Goal: Information Seeking & Learning: Compare options

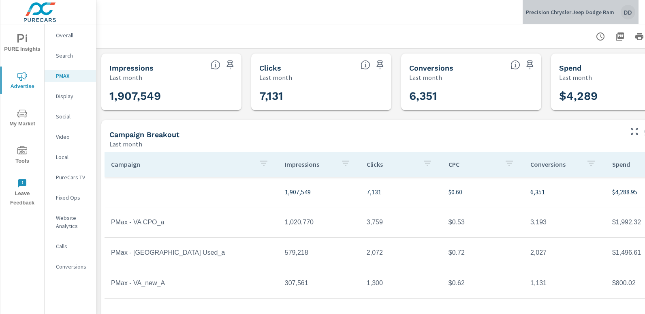
click at [629, 6] on div "DD" at bounding box center [628, 12] width 15 height 15
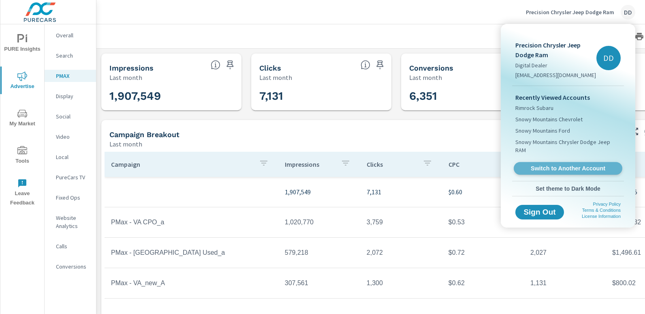
click at [569, 165] on span "Switch to Another Account" at bounding box center [567, 169] width 99 height 8
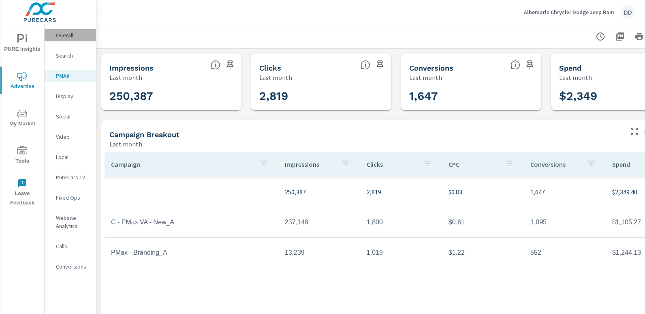
click at [76, 31] on div "Overall" at bounding box center [70, 35] width 51 height 12
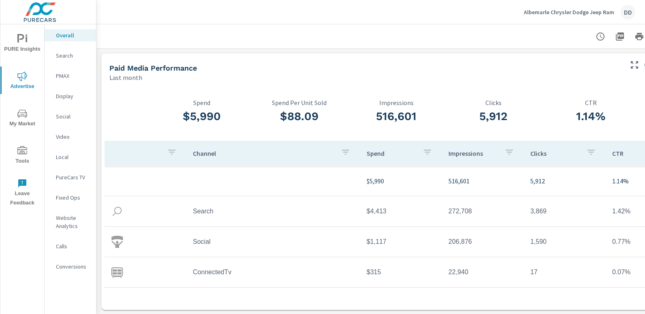
scroll to position [0, 57]
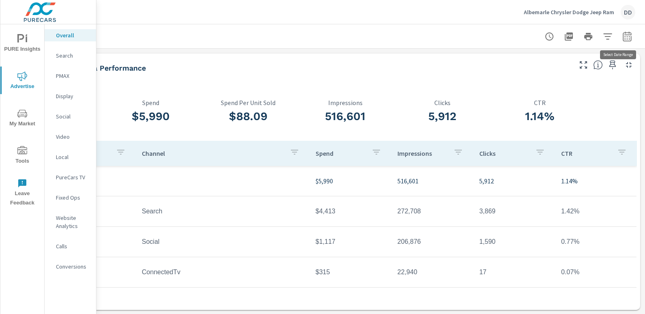
click at [625, 33] on icon "button" at bounding box center [627, 36] width 9 height 10
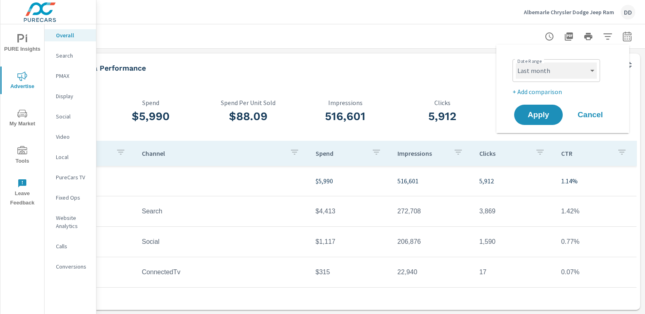
click at [559, 76] on select "Custom Yesterday Last week Last 7 days Last 14 days Last 30 days Last 45 days L…" at bounding box center [556, 70] width 81 height 16
click at [516, 62] on select "Custom Yesterday Last week Last 7 days Last 14 days Last 30 days Last 45 days L…" at bounding box center [556, 70] width 81 height 16
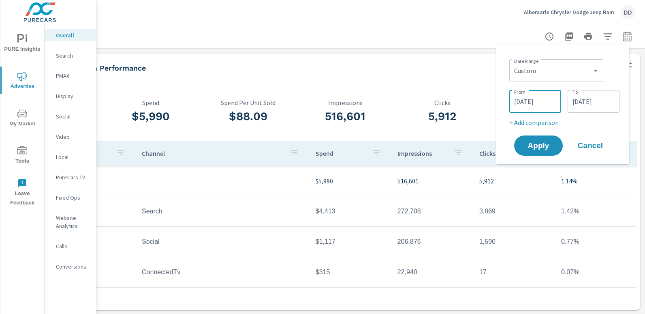
click at [544, 99] on input "08/01/2025" at bounding box center [535, 101] width 45 height 16
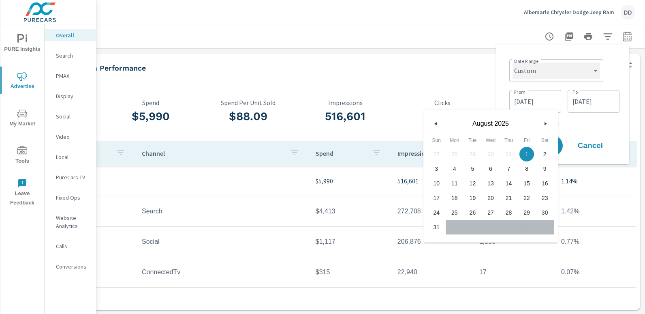
click at [545, 74] on select "Custom Yesterday Last week Last 7 days Last 14 days Last 30 days Last 45 days L…" at bounding box center [557, 70] width 88 height 16
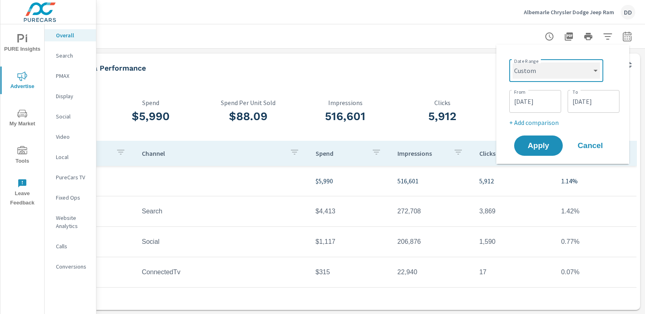
click at [545, 74] on select "Custom Yesterday Last week Last 7 days Last 14 days Last 30 days Last 45 days L…" at bounding box center [557, 70] width 88 height 16
click at [513, 62] on select "Custom Yesterday Last week Last 7 days Last 14 days Last 30 days Last 45 days L…" at bounding box center [557, 70] width 88 height 16
select select "Month to date"
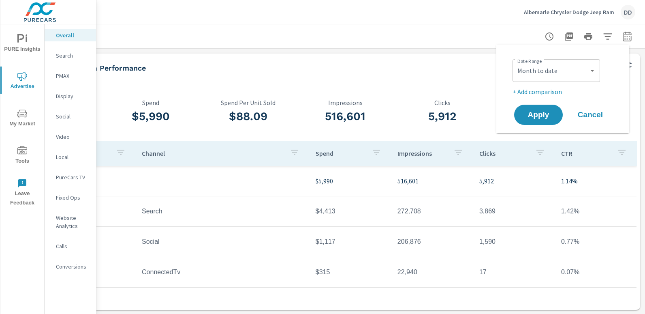
click at [533, 94] on p "+ Add comparison" at bounding box center [565, 92] width 104 height 10
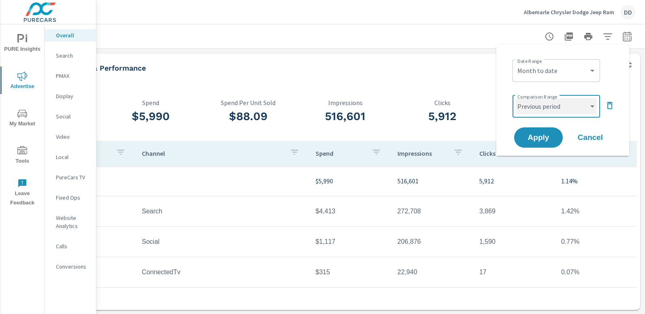
click at [534, 105] on select "Custom Previous period Previous month Previous year" at bounding box center [556, 106] width 81 height 16
click at [516, 98] on select "Custom Previous period Previous month Previous year" at bounding box center [556, 106] width 81 height 16
select select "custom"
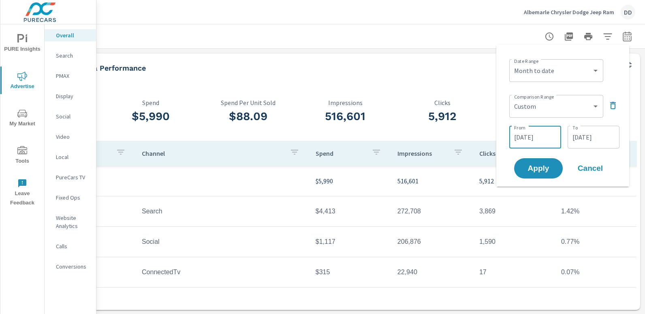
click at [535, 133] on input "08/17/2025" at bounding box center [535, 137] width 45 height 16
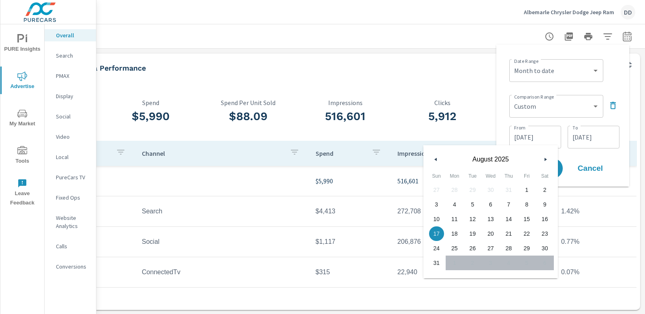
click at [546, 162] on button "button" at bounding box center [546, 159] width 10 height 10
click at [523, 190] on span "1" at bounding box center [527, 189] width 18 height 11
type input "08/01/2025"
click at [590, 135] on input "08/31/2025" at bounding box center [593, 137] width 45 height 16
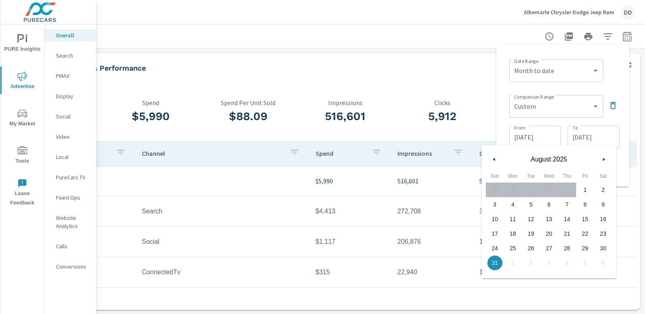
click at [589, 218] on span "15" at bounding box center [585, 219] width 18 height 11
type input "08/15/2025"
click at [618, 69] on div "Date Range Custom Yesterday Last week Last 7 days Last 14 days Last 30 days Las…" at bounding box center [564, 70] width 110 height 28
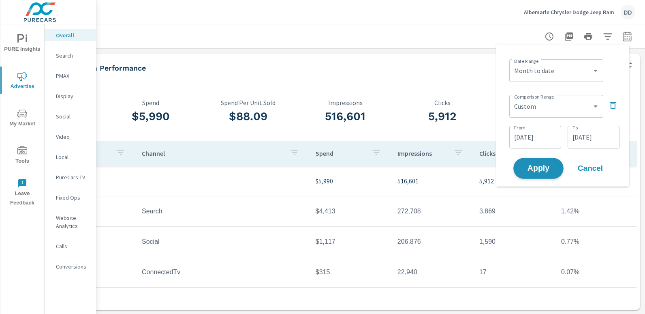
click at [539, 167] on span "Apply" at bounding box center [538, 169] width 33 height 8
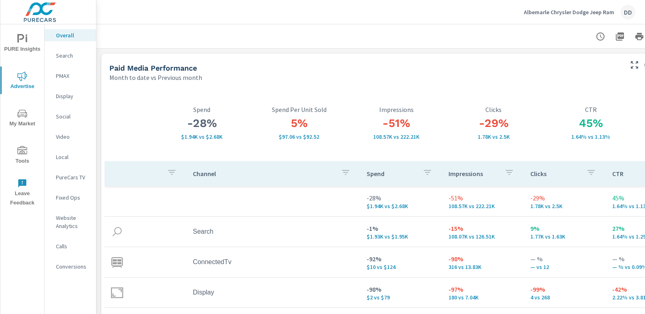
scroll to position [37, 0]
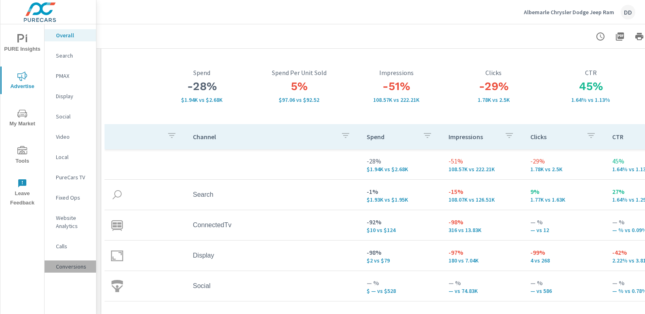
click at [71, 262] on div "Conversions" at bounding box center [70, 266] width 51 height 12
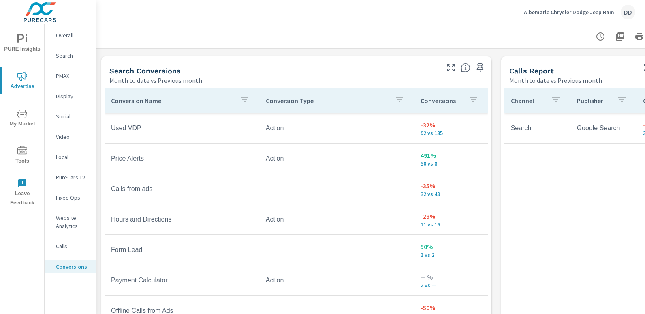
scroll to position [461, 0]
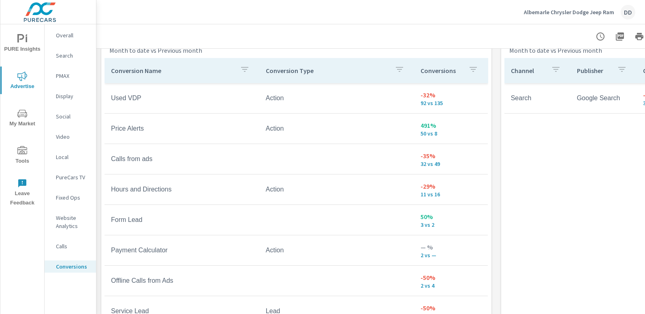
drag, startPoint x: 488, startPoint y: 230, endPoint x: 486, endPoint y: 260, distance: 29.7
click at [486, 260] on div "Conversion Name Conversion Type Conversions New VDP Action -28% 396 vs 549 New …" at bounding box center [296, 209] width 390 height 309
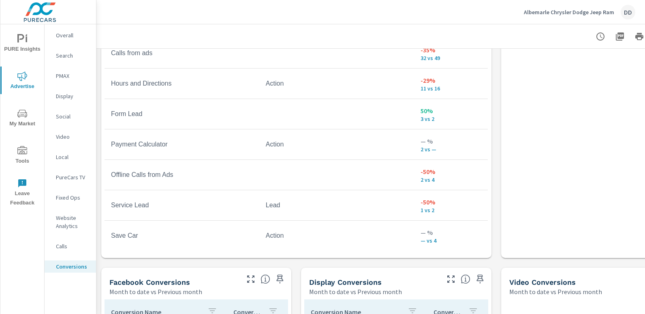
scroll to position [101, 0]
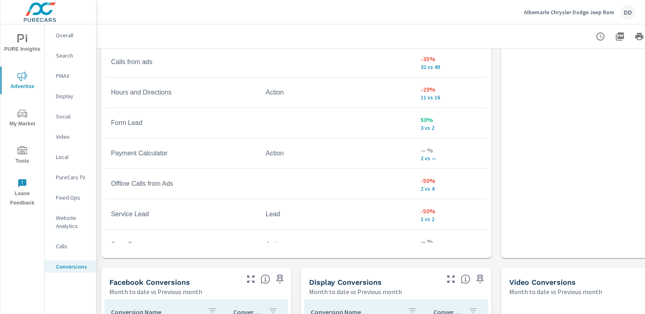
scroll to position [79, 0]
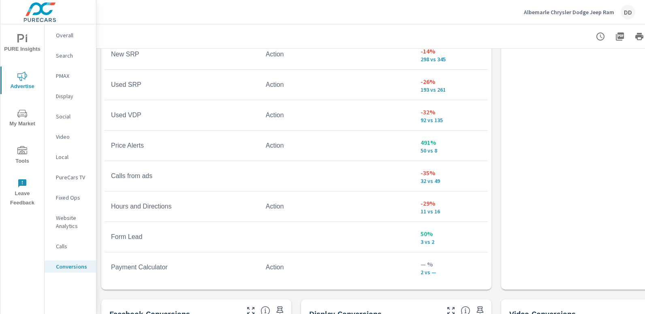
scroll to position [537, 0]
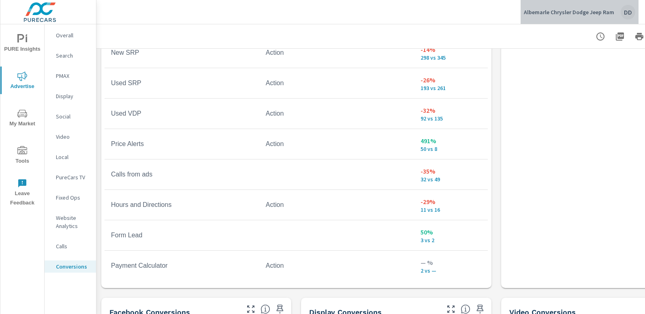
click at [619, 15] on div "Albemarle Chrysler Dodge Jeep Ram DD" at bounding box center [579, 12] width 111 height 15
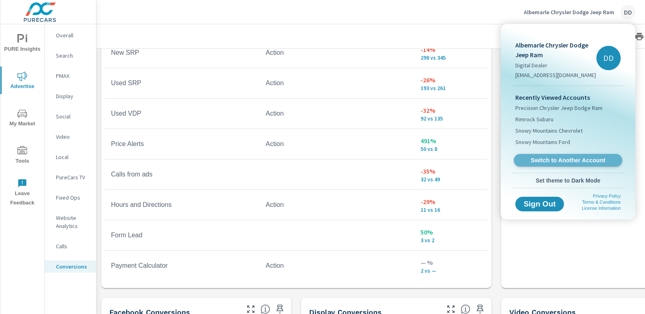
click at [557, 158] on span "Switch to Another Account" at bounding box center [567, 160] width 99 height 8
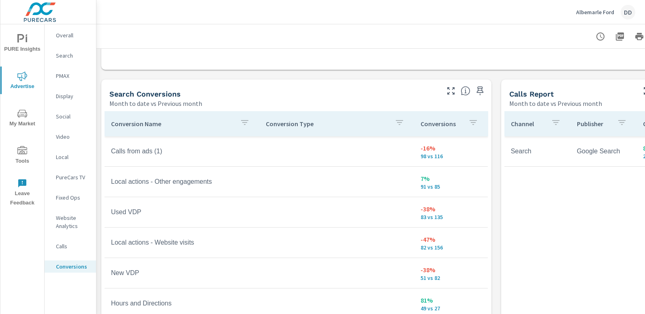
scroll to position [406, 0]
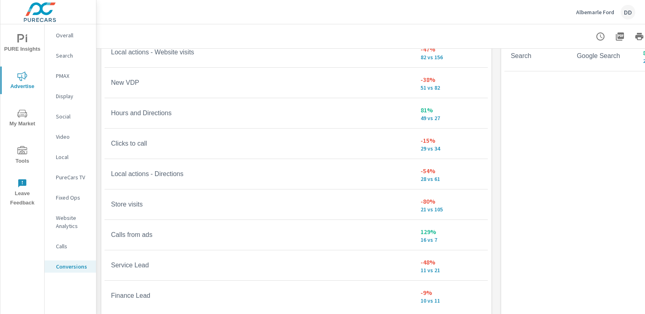
scroll to position [531, 0]
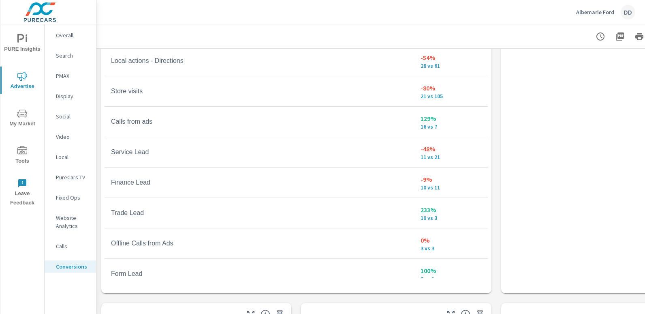
scroll to position [180, 0]
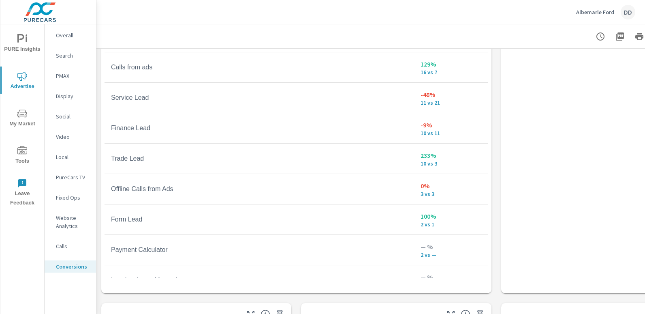
scroll to position [252, 0]
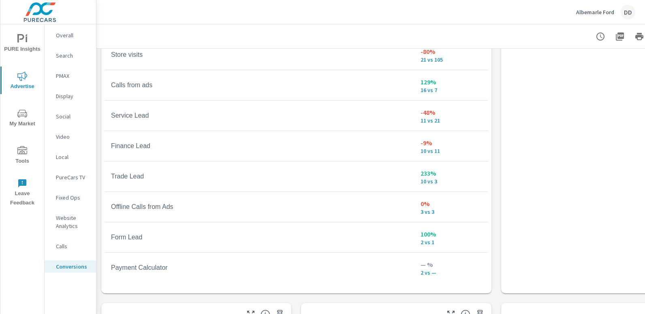
scroll to position [215, 0]
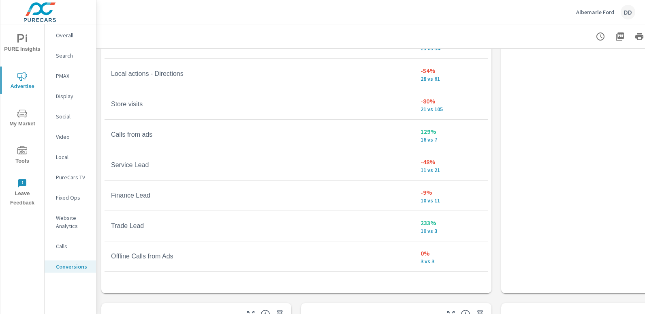
scroll to position [166, 0]
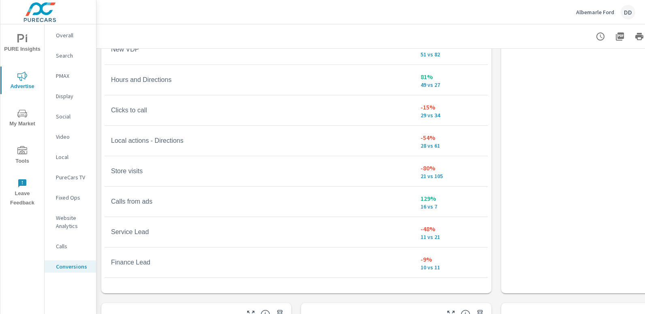
scroll to position [99, 0]
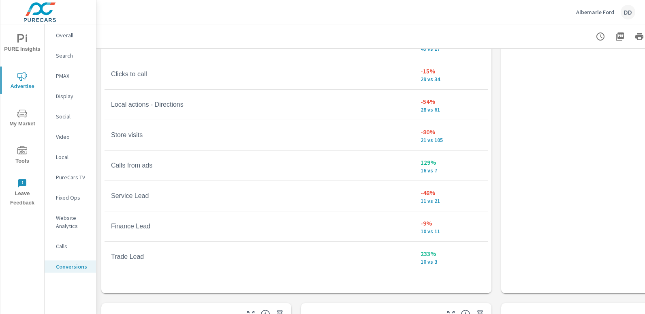
scroll to position [65, 0]
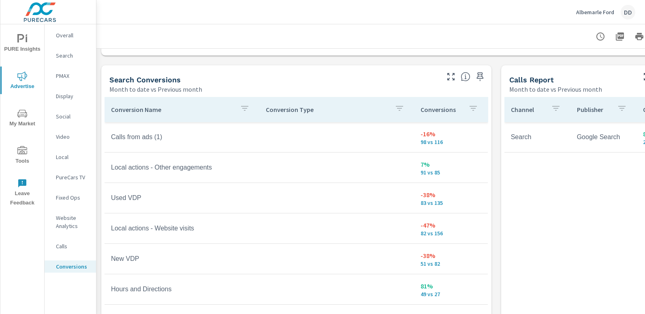
scroll to position [445, 0]
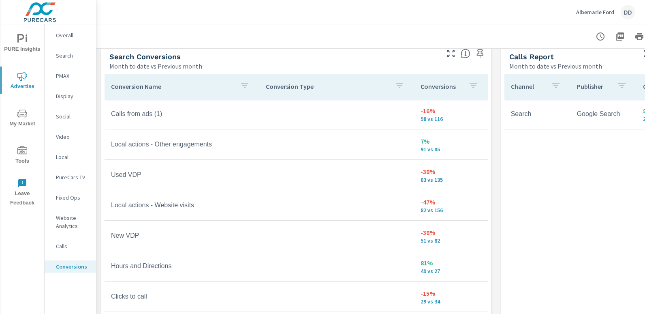
scroll to position [252, 0]
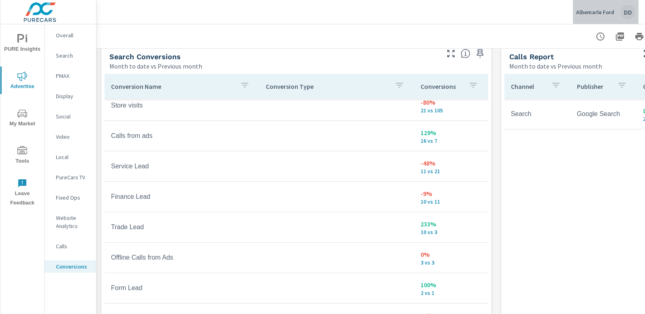
click at [635, 14] on div "DD" at bounding box center [628, 12] width 15 height 15
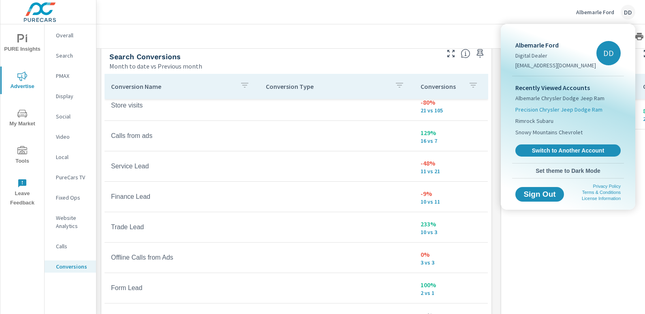
click at [576, 109] on span "Precision Chrysler Jeep Dodge Ram" at bounding box center [559, 109] width 87 height 8
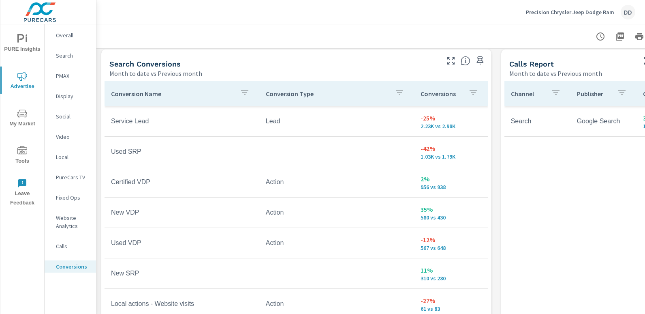
scroll to position [452, 0]
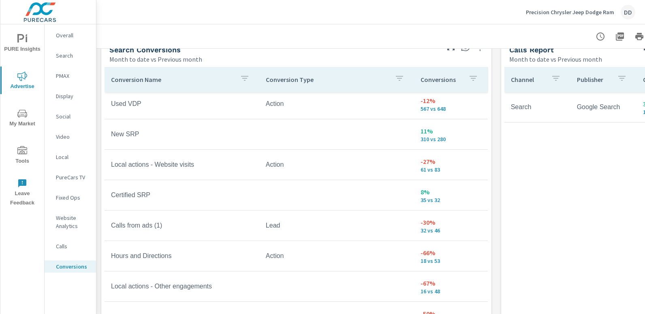
scroll to position [128, 0]
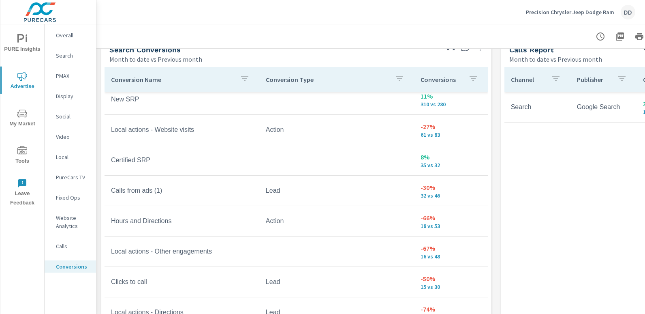
scroll to position [161, 0]
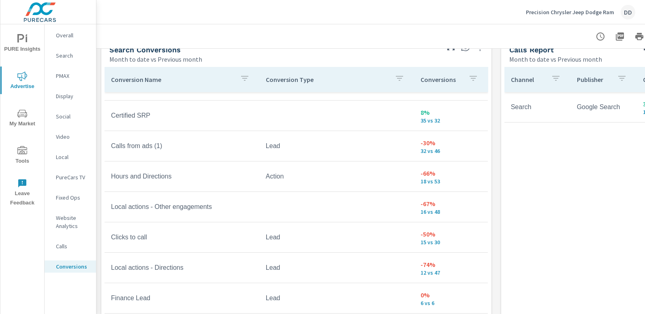
scroll to position [225, 0]
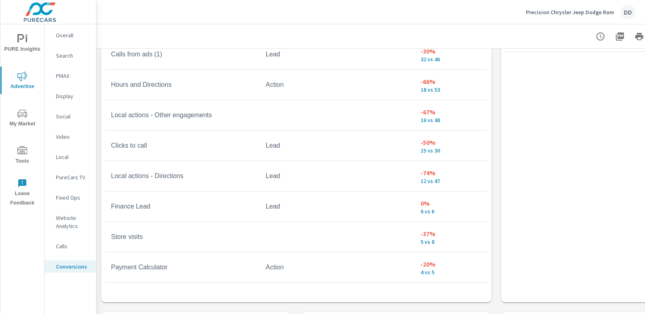
scroll to position [524, 0]
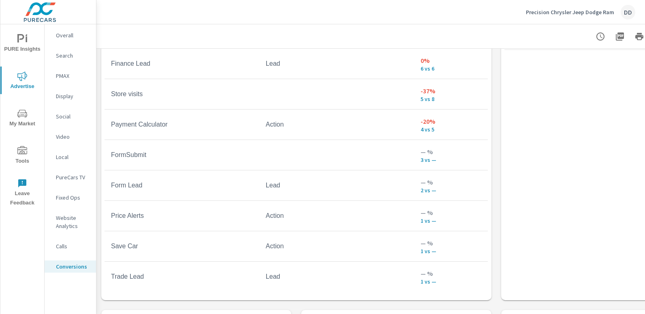
scroll to position [374, 0]
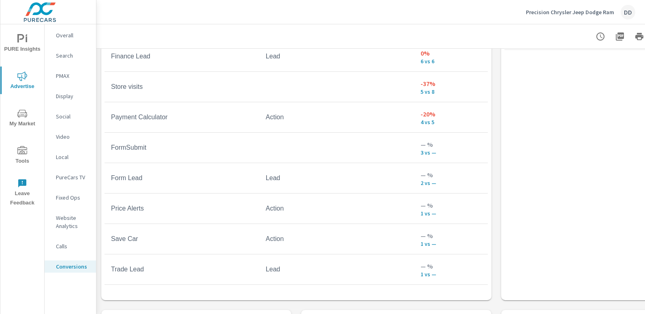
scroll to position [151, 0]
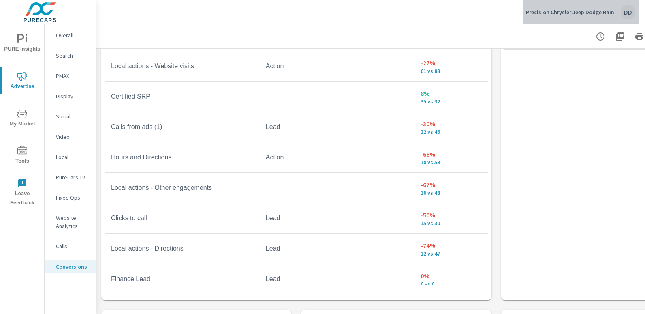
click at [624, 13] on div "DD" at bounding box center [628, 12] width 15 height 15
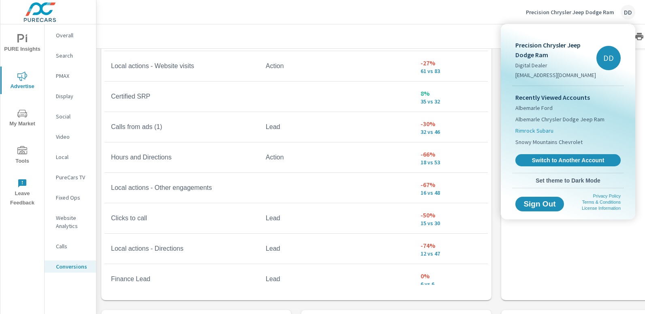
click at [526, 129] on span "Rimrock Subaru" at bounding box center [535, 130] width 38 height 8
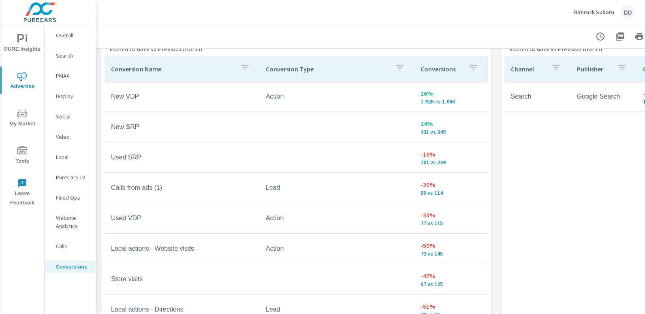
scroll to position [457, 0]
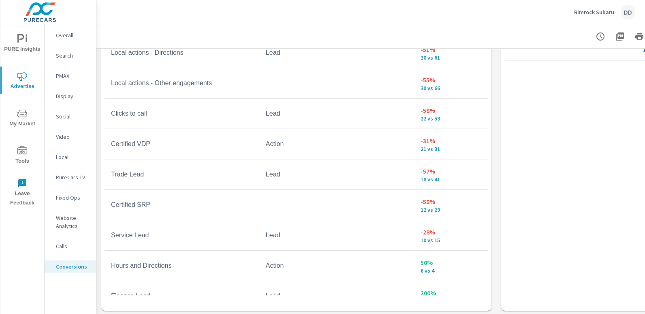
scroll to position [207, 0]
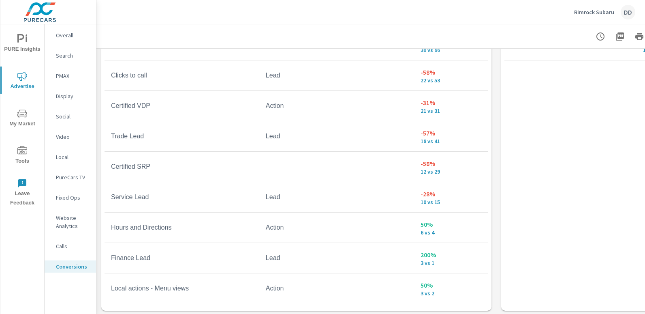
scroll to position [245, 0]
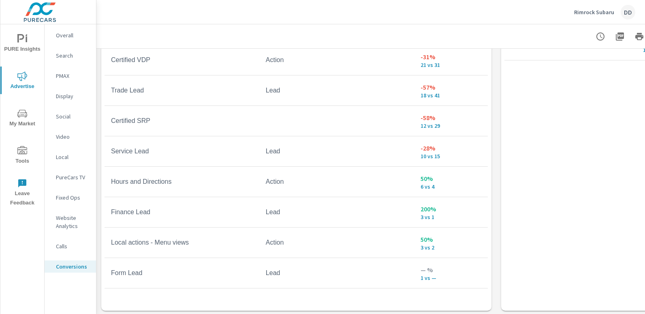
scroll to position [290, 0]
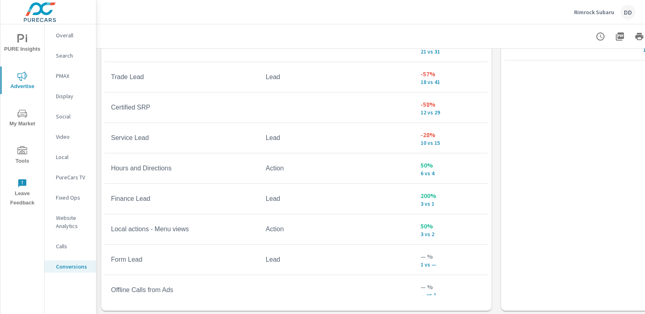
scroll to position [313, 0]
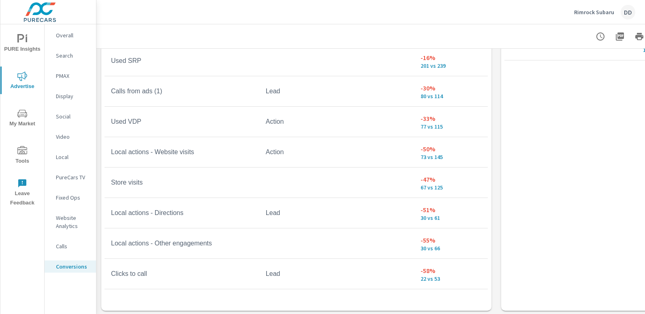
scroll to position [30, 0]
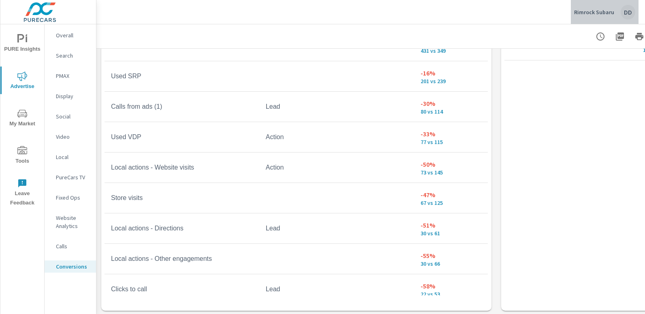
click at [627, 5] on div "DD" at bounding box center [628, 12] width 15 height 15
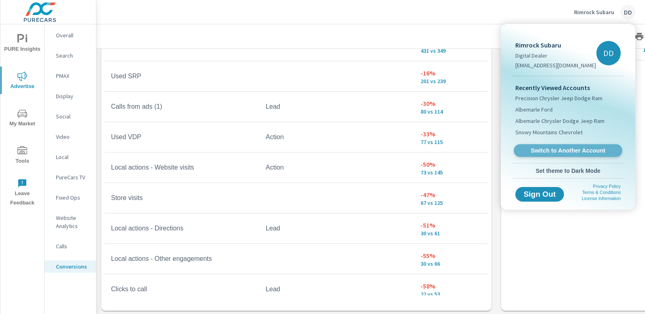
click at [565, 148] on span "Switch to Another Account" at bounding box center [567, 151] width 99 height 8
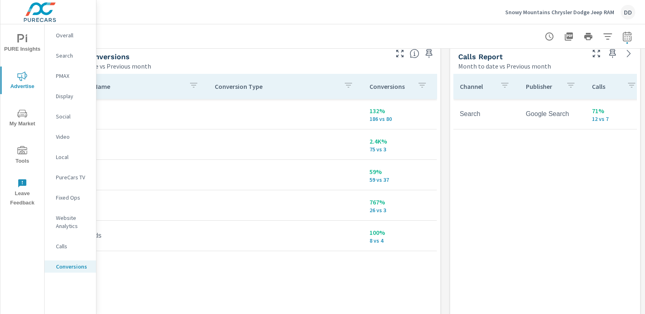
scroll to position [445, 0]
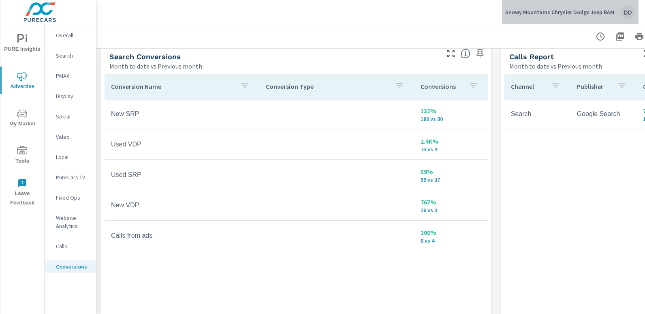
click at [628, 9] on div "DD" at bounding box center [628, 12] width 15 height 15
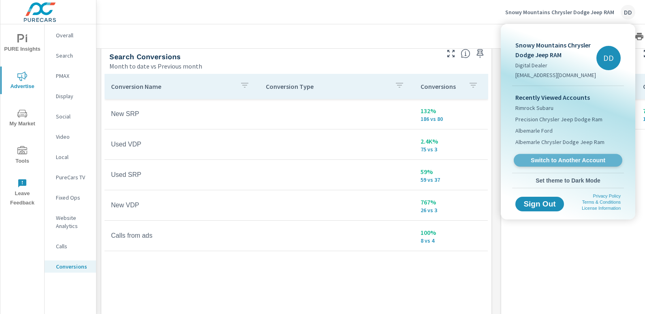
click at [562, 155] on link "Switch to Another Account" at bounding box center [568, 160] width 109 height 13
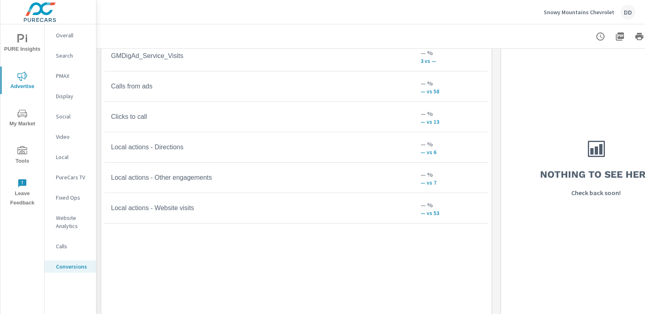
scroll to position [512, 0]
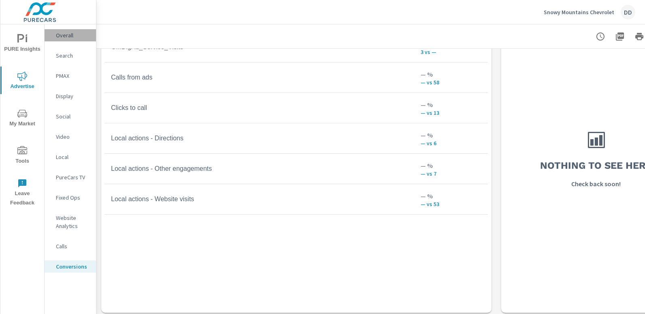
click at [81, 37] on p "Overall" at bounding box center [73, 35] width 34 height 8
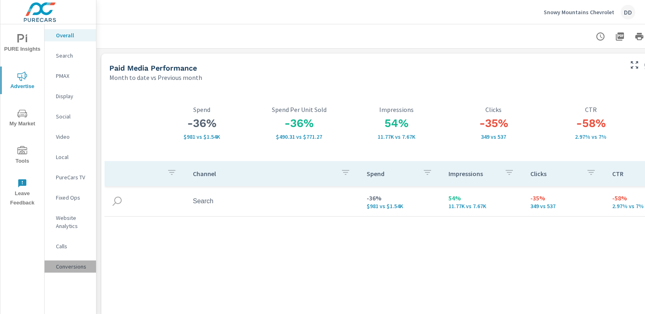
click at [66, 261] on div "Conversions" at bounding box center [70, 266] width 51 height 12
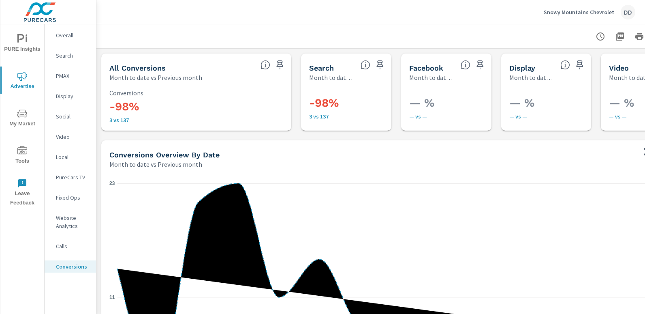
scroll to position [868, 0]
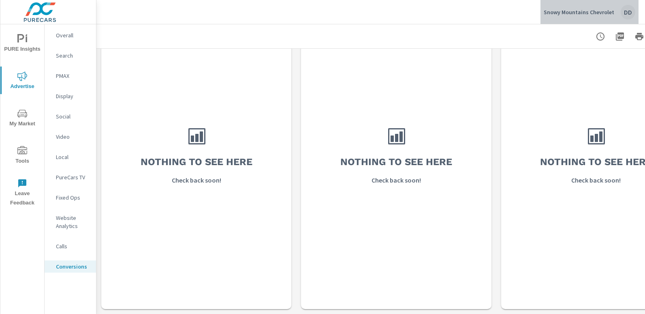
click at [626, 17] on div "DD" at bounding box center [628, 12] width 15 height 15
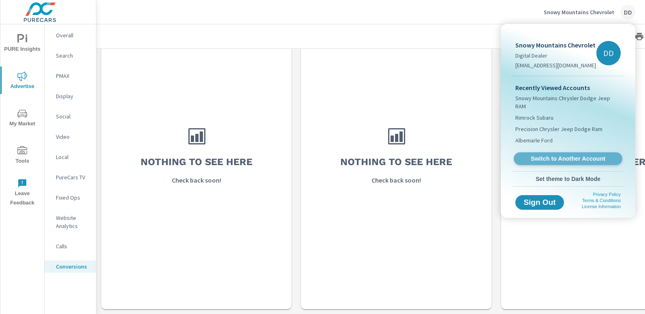
click at [559, 155] on span "Switch to Another Account" at bounding box center [567, 159] width 99 height 8
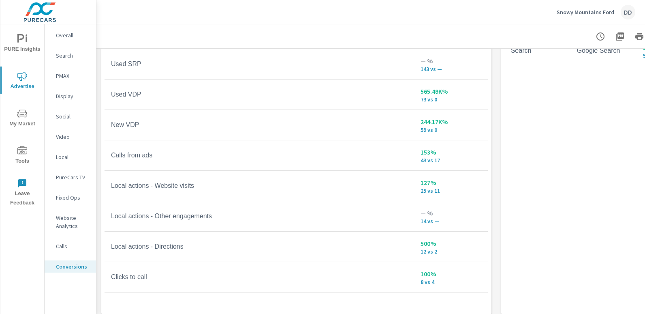
scroll to position [40, 0]
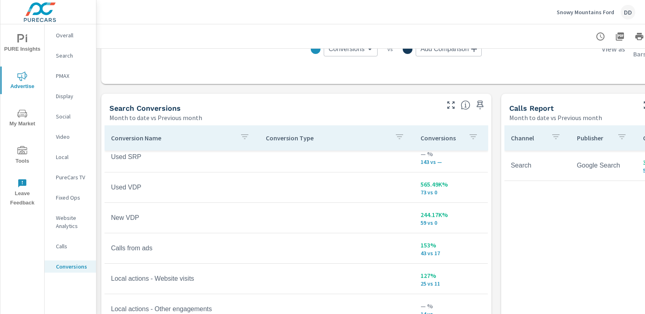
scroll to position [394, 57]
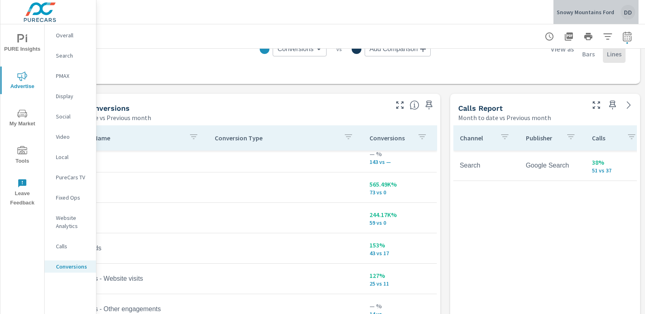
click at [627, 13] on div "DD" at bounding box center [628, 12] width 15 height 15
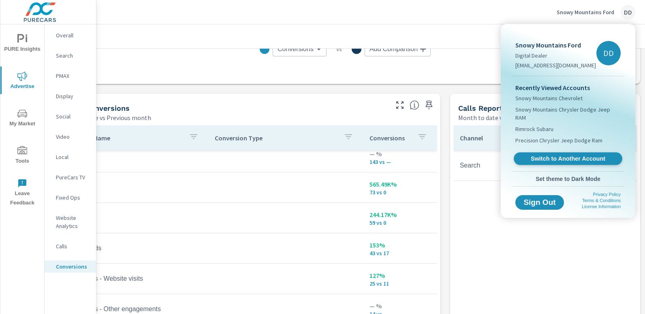
click at [558, 155] on span "Switch to Another Account" at bounding box center [567, 159] width 99 height 8
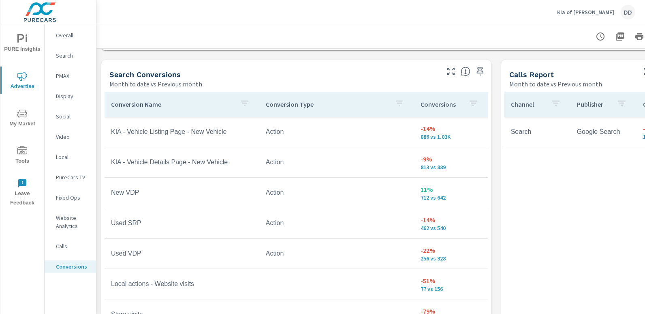
scroll to position [440, 0]
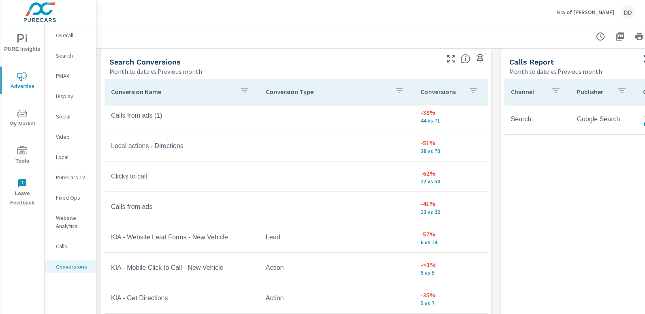
scroll to position [278, 0]
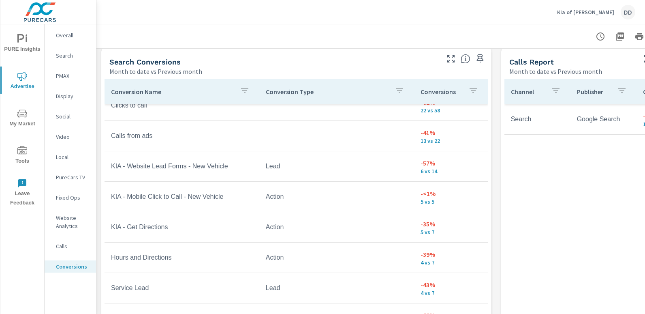
scroll to position [370, 0]
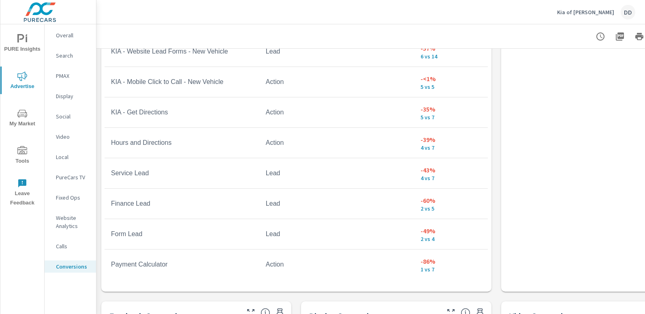
scroll to position [524, 0]
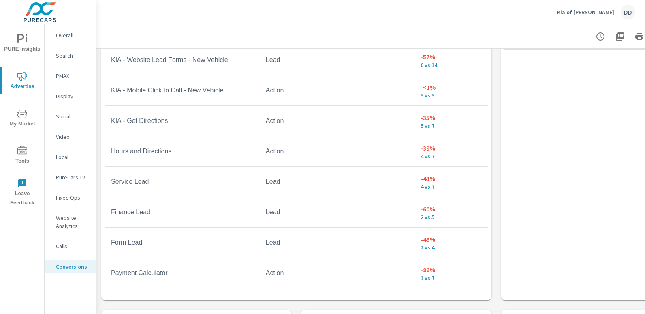
click at [481, 209] on td "-60% 2 vs 5" at bounding box center [451, 211] width 74 height 29
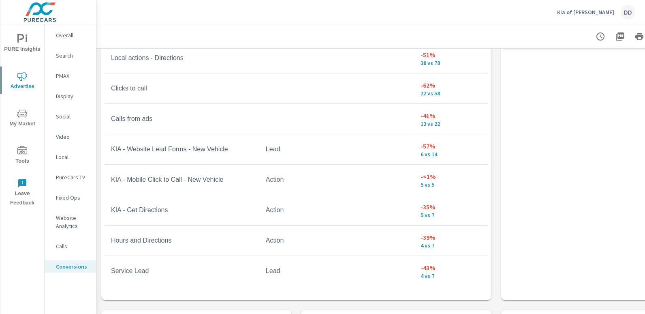
scroll to position [30, 0]
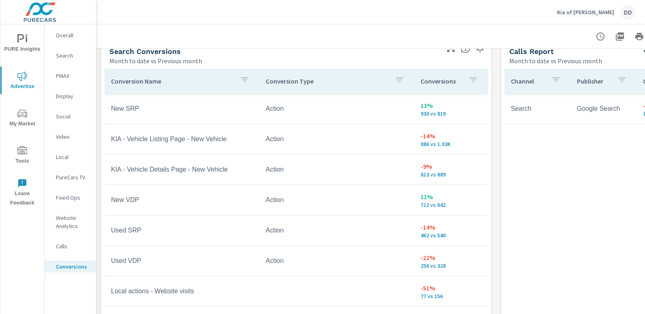
scroll to position [448, 0]
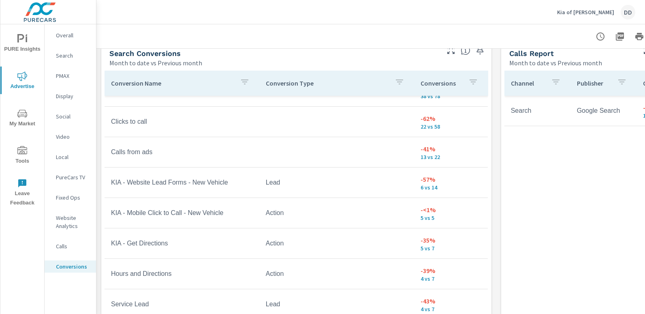
scroll to position [325, 0]
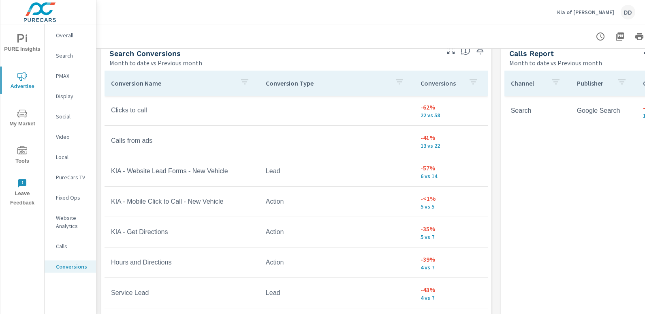
scroll to position [336, 0]
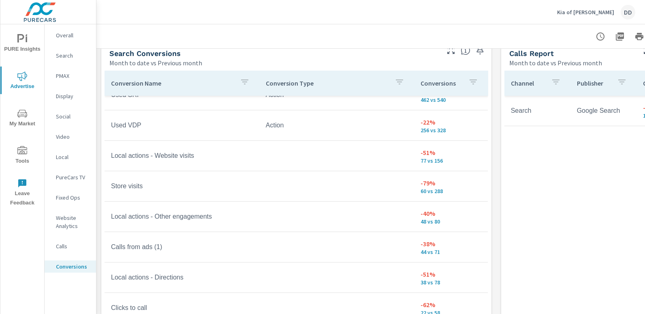
scroll to position [69, 0]
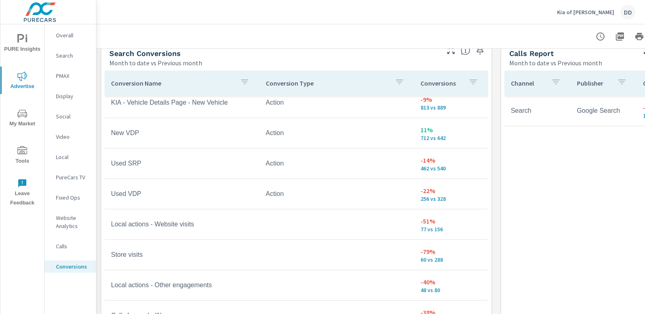
scroll to position [28, 0]
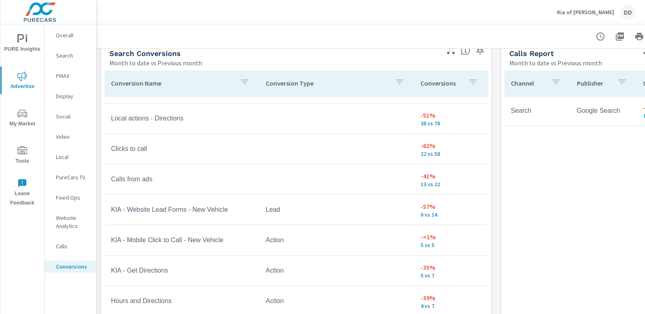
scroll to position [305, 0]
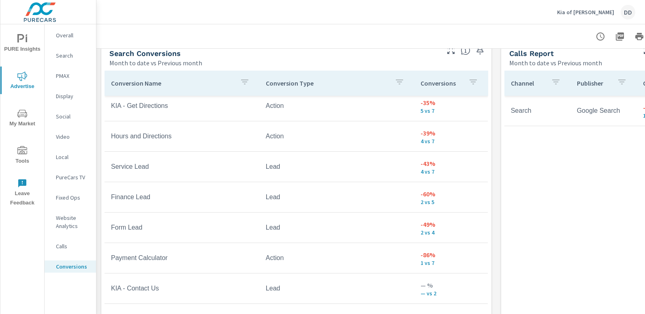
scroll to position [465, 0]
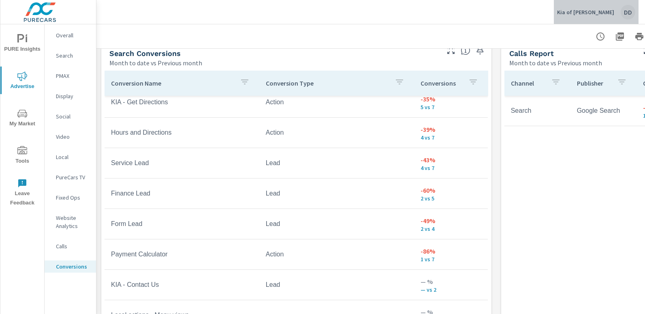
click at [629, 13] on div "DD" at bounding box center [628, 12] width 15 height 15
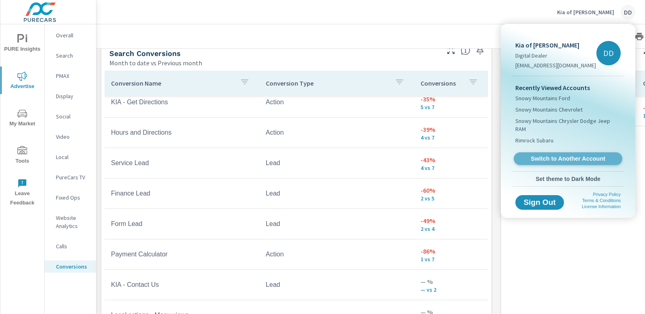
click at [553, 155] on span "Switch to Another Account" at bounding box center [567, 159] width 99 height 8
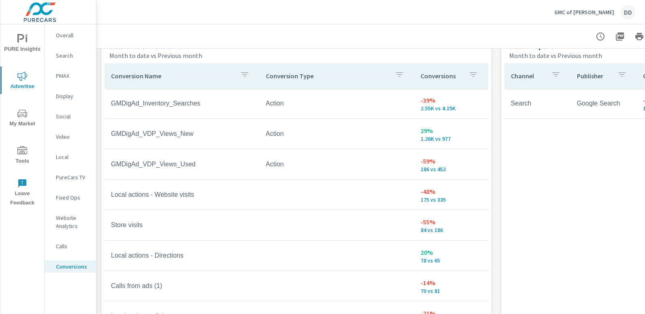
scroll to position [457, 0]
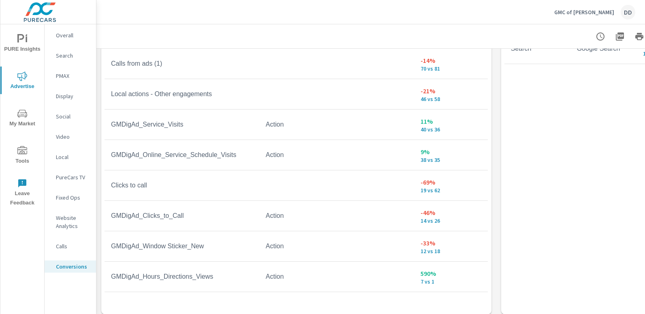
scroll to position [514, 0]
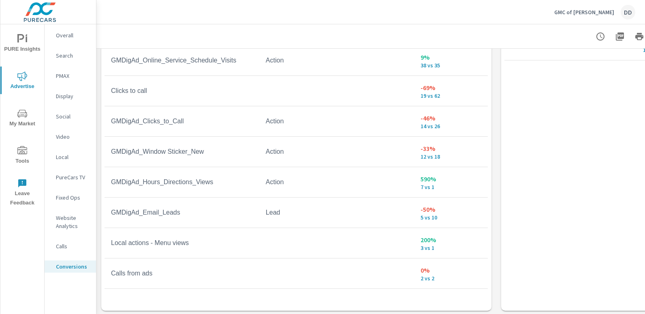
scroll to position [283, 0]
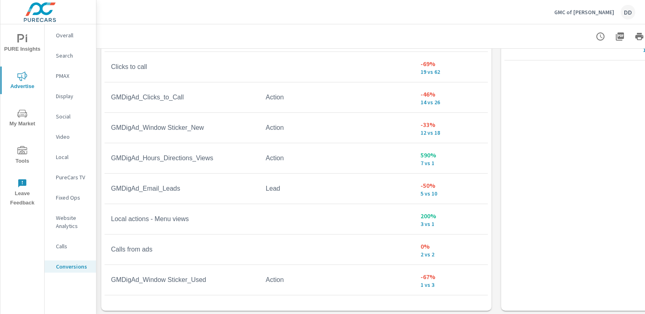
scroll to position [59, 0]
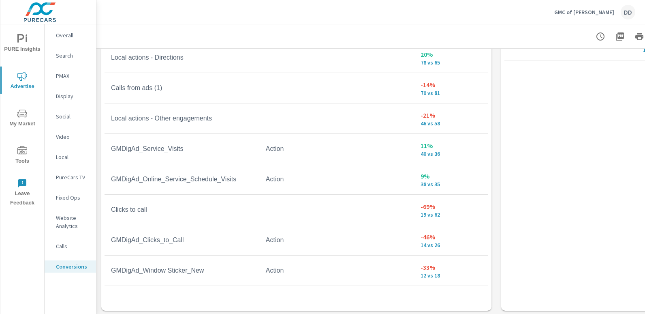
scroll to position [188, 0]
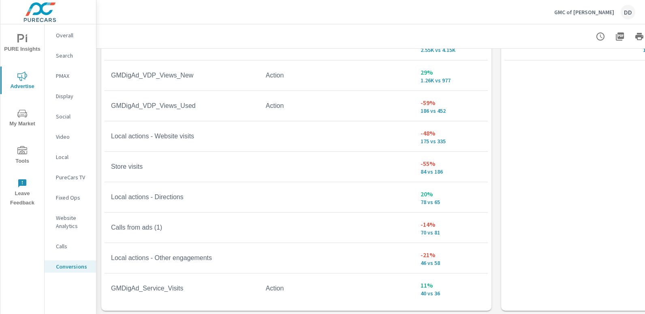
click at [65, 62] on nav "Overall Search PMAX Display Social Video Local PureCars TV Fixed Ops Website An…" at bounding box center [70, 153] width 51 height 259
click at [68, 58] on p "Search" at bounding box center [73, 55] width 34 height 8
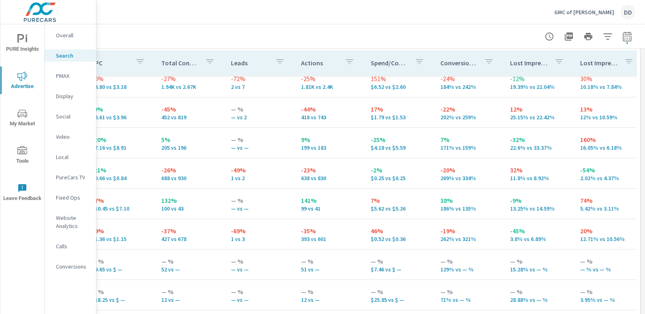
scroll to position [868, 57]
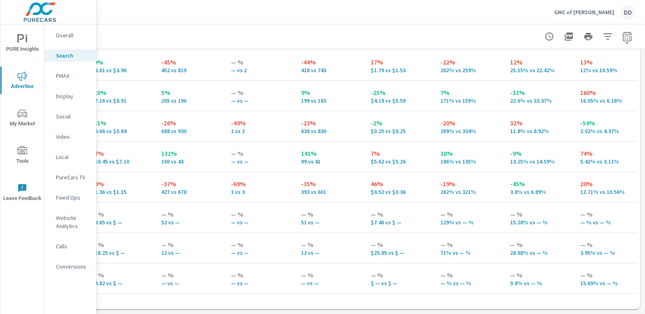
drag, startPoint x: 638, startPoint y: 246, endPoint x: 640, endPoint y: 250, distance: 5.1
click at [640, 250] on div "Search Performance GMC of [PERSON_NAME] Report date range: [DATE] - [DATE] vs […" at bounding box center [370, 168] width 549 height 289
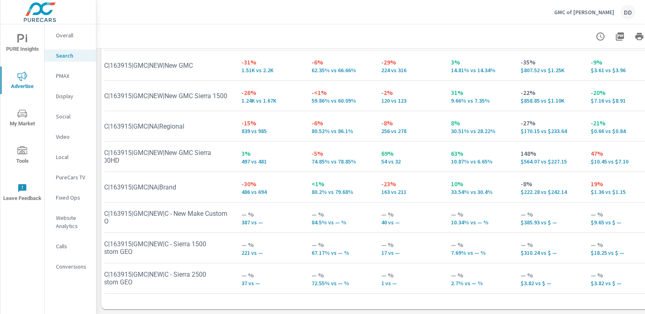
scroll to position [15, 0]
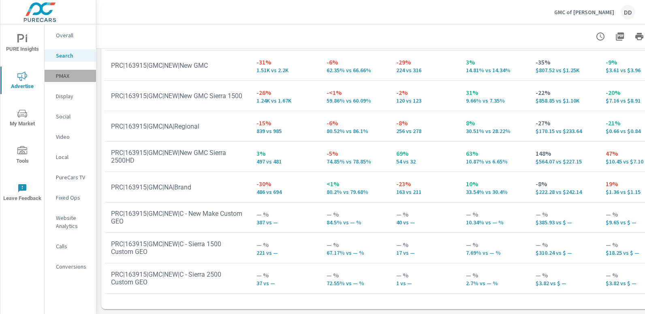
click at [65, 73] on p "PMAX" at bounding box center [73, 76] width 34 height 8
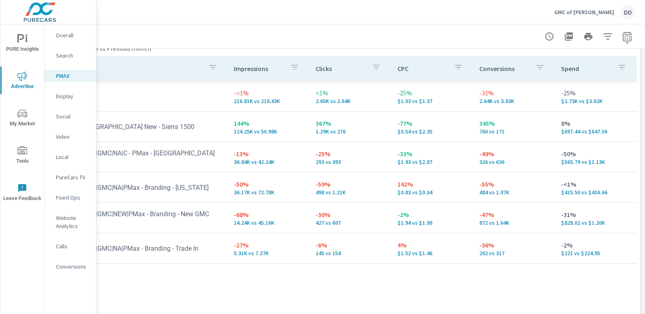
scroll to position [116, 0]
